Goal: Task Accomplishment & Management: Manage account settings

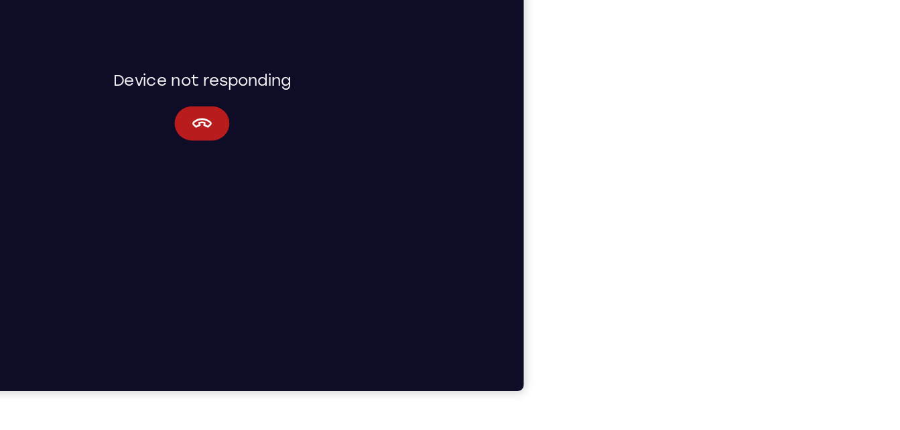
scroll to position [224, 0]
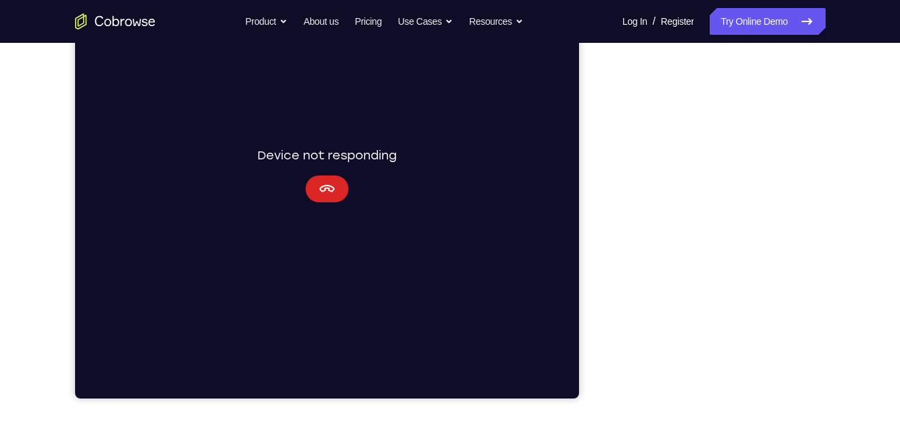
click at [327, 194] on icon "Cancel" at bounding box center [326, 189] width 16 height 16
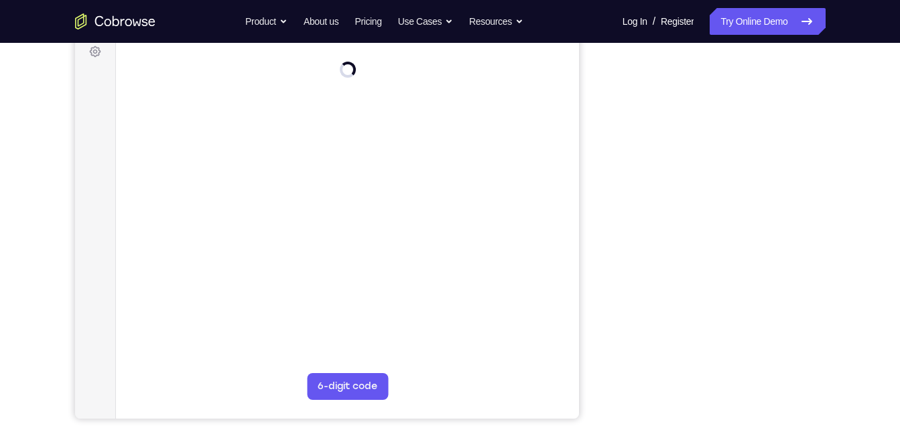
scroll to position [193, 0]
